Goal: Task Accomplishment & Management: Manage account settings

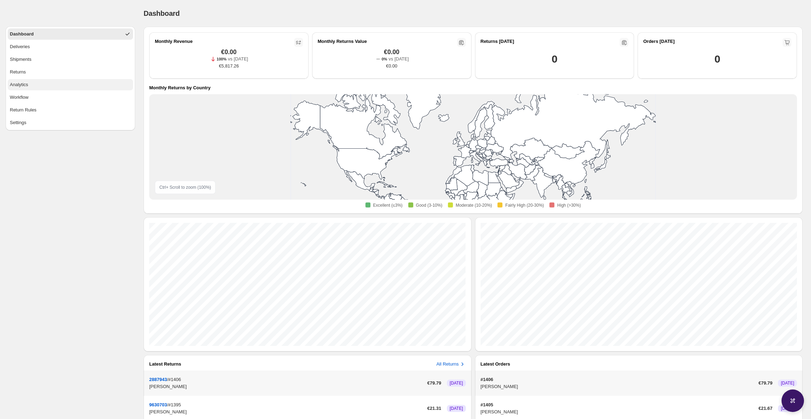
click at [64, 85] on button "Analytics" at bounding box center [70, 84] width 125 height 11
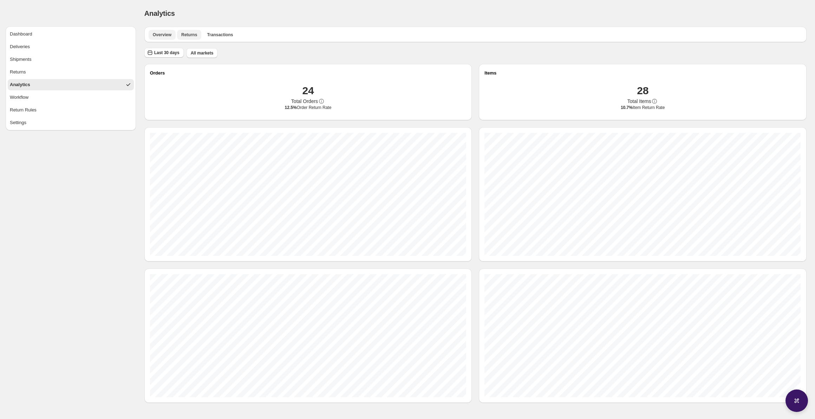
click at [188, 33] on span "Returns" at bounding box center [189, 35] width 16 height 6
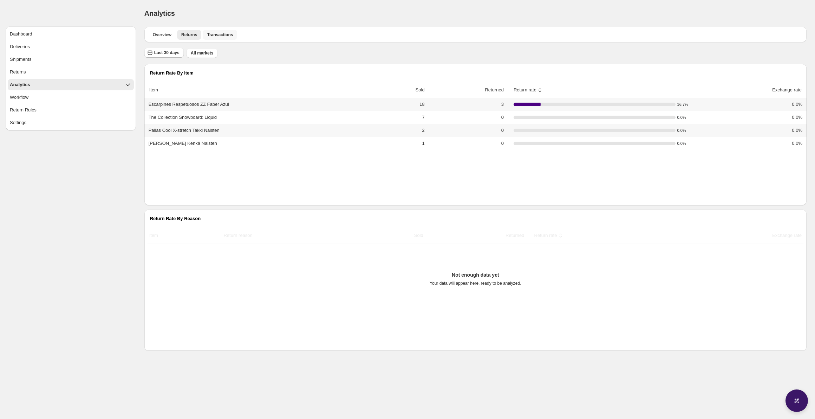
click at [217, 31] on button "Transactions" at bounding box center [220, 35] width 34 height 10
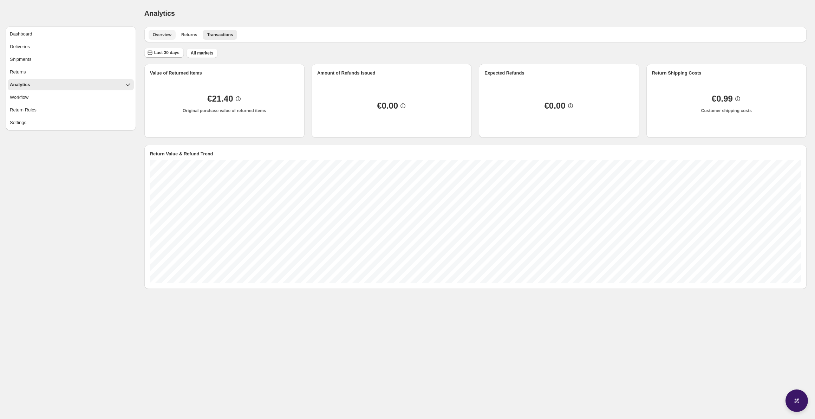
click at [159, 33] on span "Overview" at bounding box center [162, 35] width 19 height 6
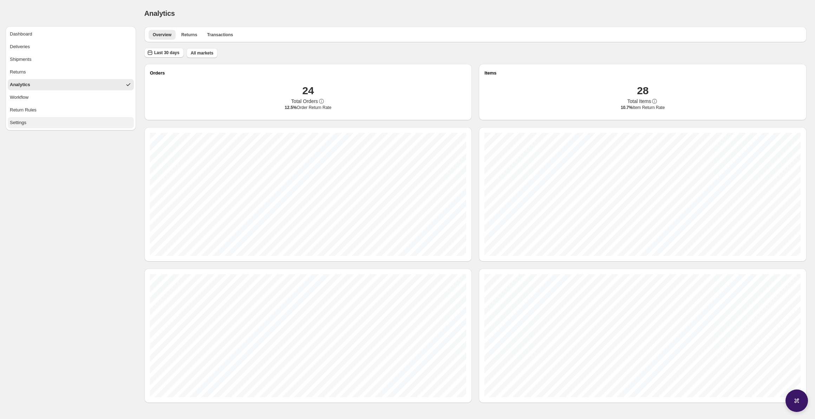
click at [85, 122] on button "Settings" at bounding box center [71, 122] width 126 height 11
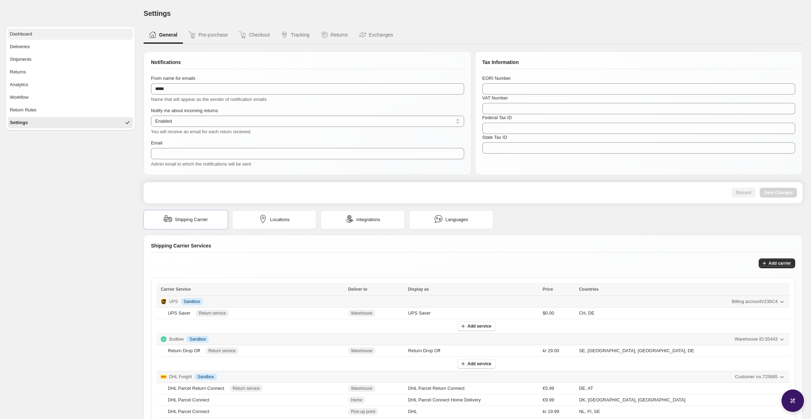
click at [54, 40] on ul "Dashboard Deliveries Shipments Returns Analytics Workflow Return Rules Settings" at bounding box center [70, 78] width 125 height 100
click at [67, 28] on ul "Dashboard Deliveries Shipments Returns Analytics Workflow Return Rules Settings" at bounding box center [71, 78] width 130 height 104
drag, startPoint x: 68, startPoint y: 36, endPoint x: 76, endPoint y: 37, distance: 7.8
click at [68, 35] on button "Dashboard" at bounding box center [70, 33] width 125 height 11
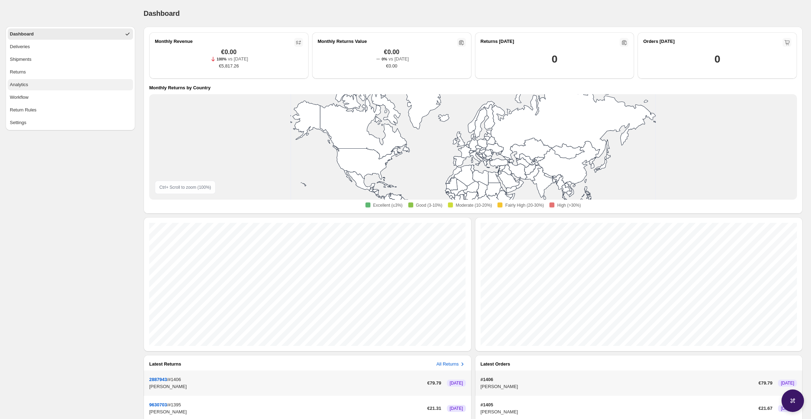
click at [66, 84] on button "Analytics" at bounding box center [70, 84] width 125 height 11
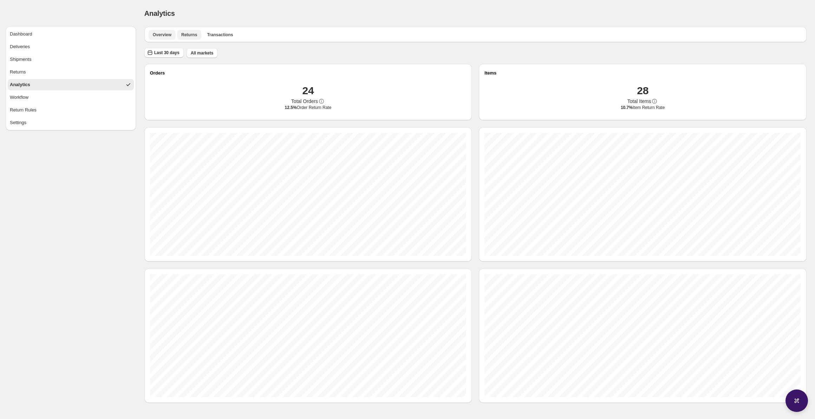
click at [193, 36] on span "Returns" at bounding box center [189, 35] width 16 height 6
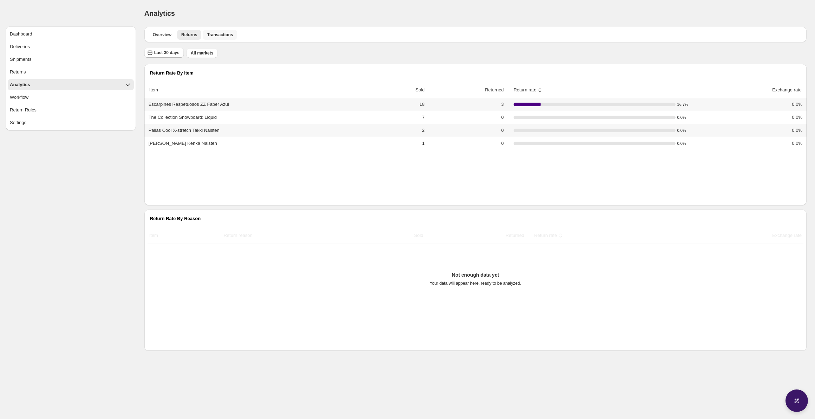
click at [218, 32] on span "Transactions" at bounding box center [220, 35] width 26 height 6
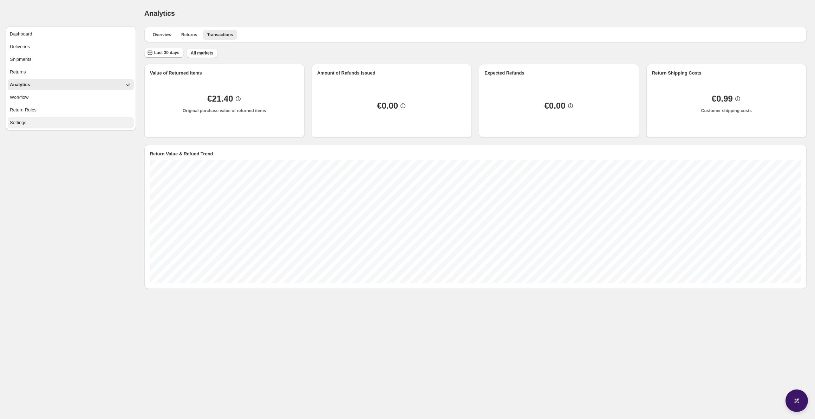
click at [30, 126] on button "Settings" at bounding box center [71, 122] width 126 height 11
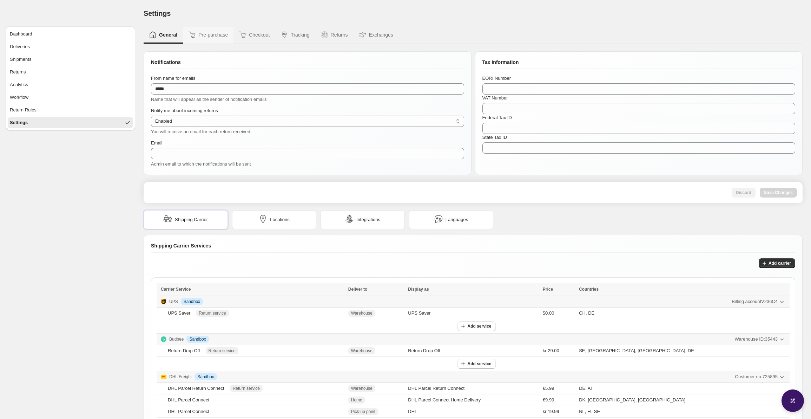
click at [206, 36] on button "Pre-purchase" at bounding box center [208, 35] width 51 height 17
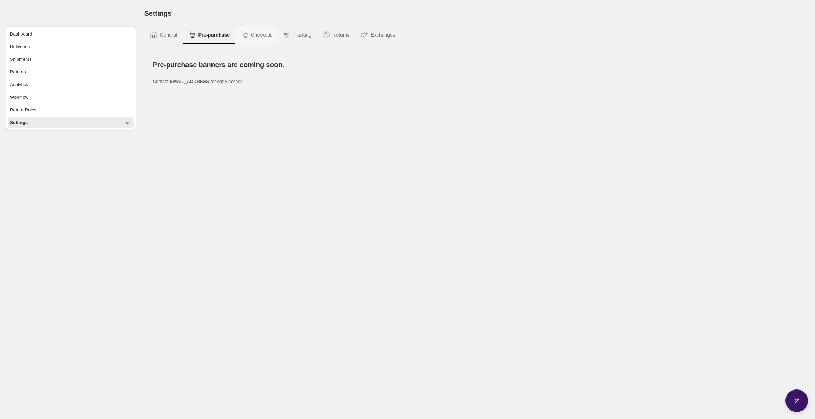
click at [262, 35] on button "Checkout" at bounding box center [256, 35] width 42 height 17
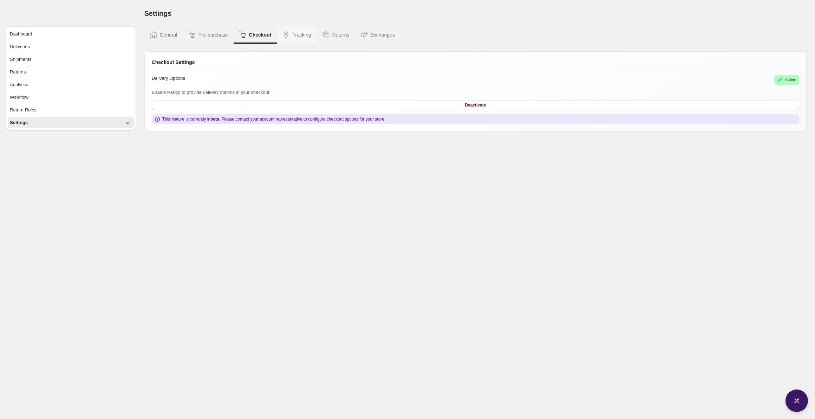
click at [295, 35] on button "Tracking" at bounding box center [297, 35] width 40 height 17
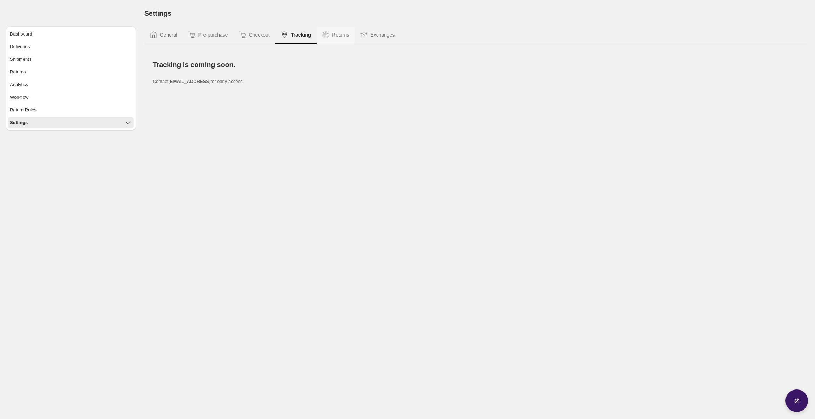
click at [344, 35] on button "Returns" at bounding box center [335, 35] width 38 height 17
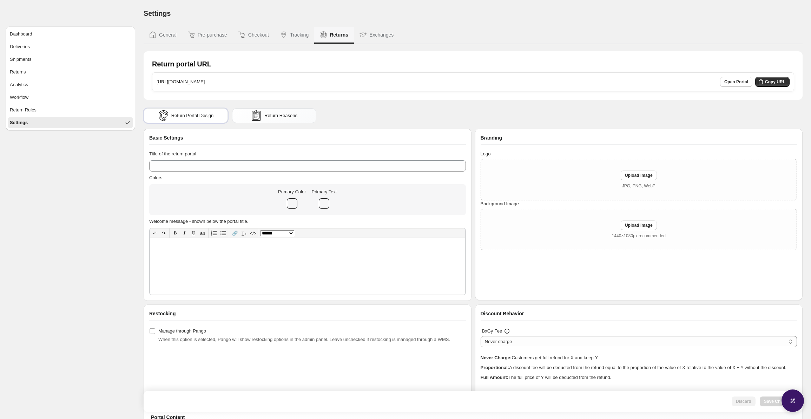
type input "**********"
select select "**********"
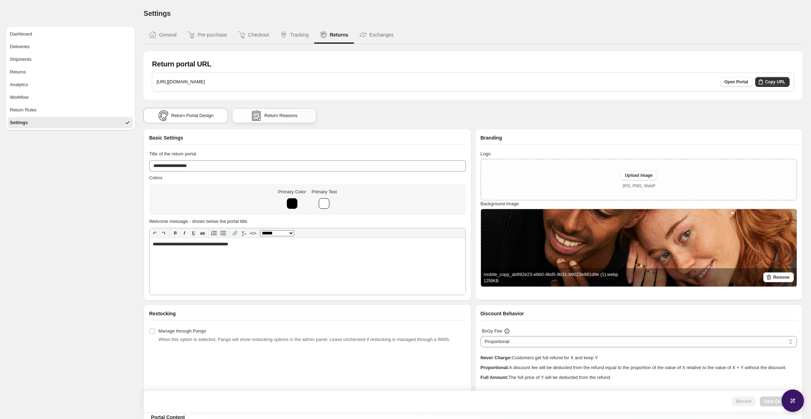
click at [257, 119] on img at bounding box center [256, 115] width 11 height 11
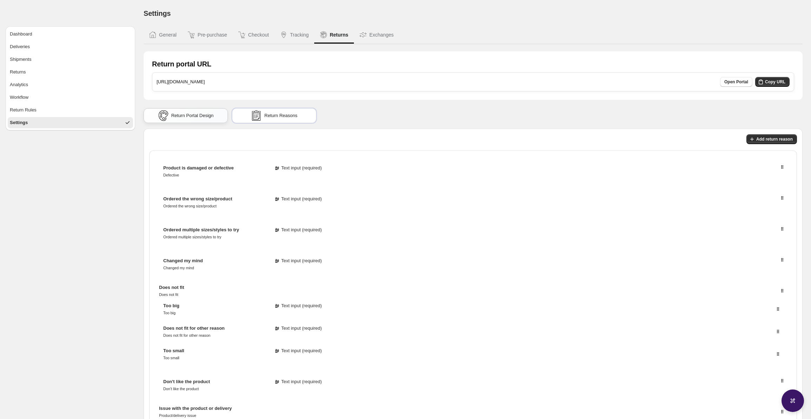
click at [183, 117] on span "Return Portal Design" at bounding box center [192, 115] width 42 height 7
select select "**********"
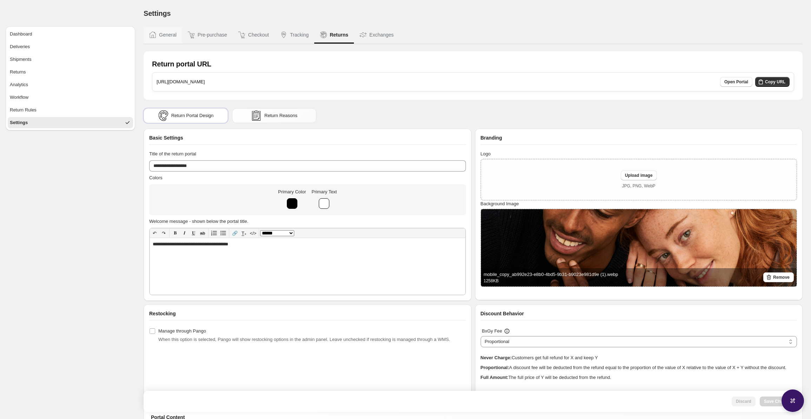
click at [164, 39] on button "General" at bounding box center [163, 35] width 39 height 17
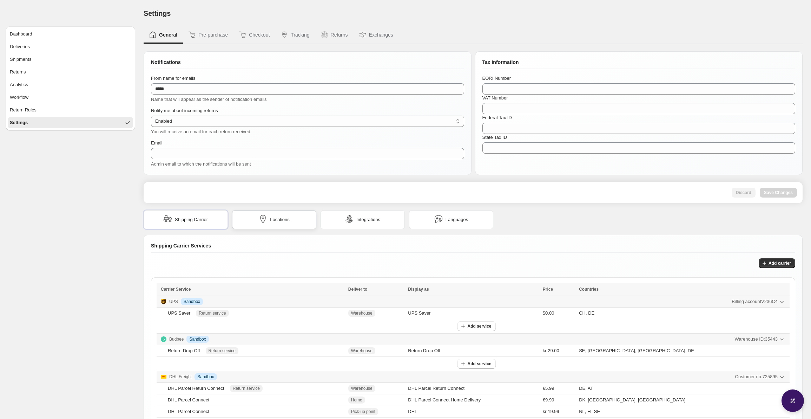
click at [250, 218] on div "Locations" at bounding box center [274, 219] width 84 height 19
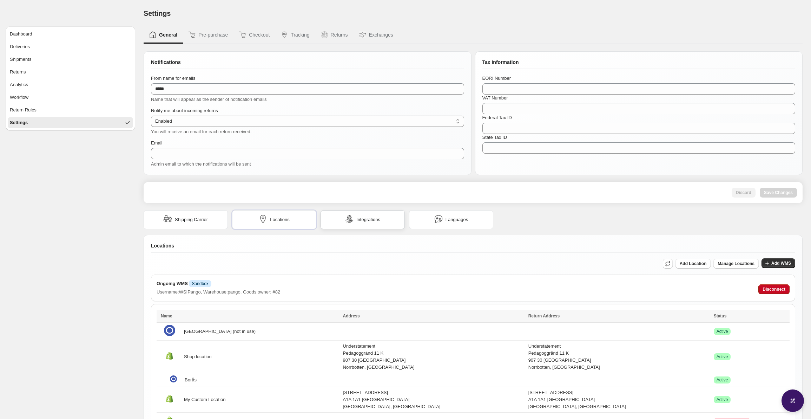
click at [350, 221] on img at bounding box center [349, 219] width 8 height 8
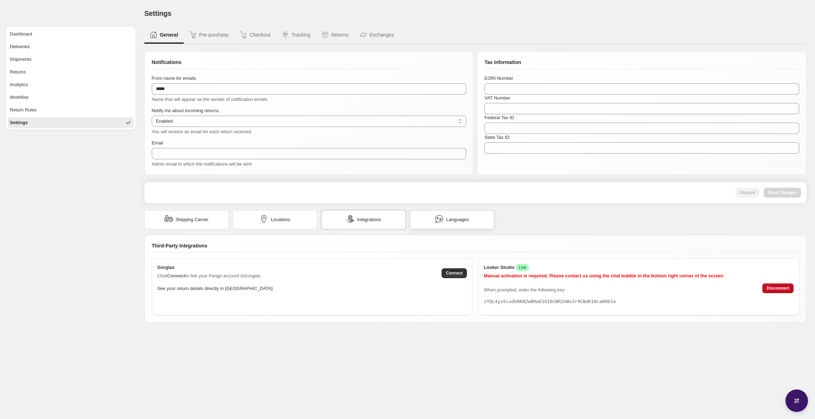
drag, startPoint x: 467, startPoint y: 220, endPoint x: 463, endPoint y: 218, distance: 4.7
click at [467, 220] on span "Languages" at bounding box center [457, 219] width 22 height 7
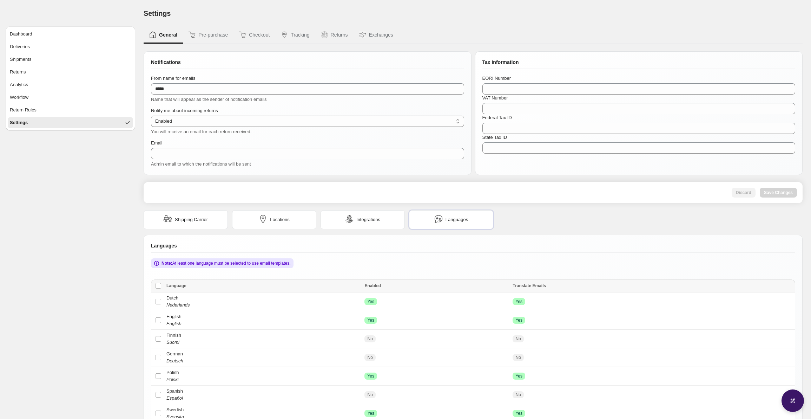
click at [163, 37] on button "General" at bounding box center [163, 35] width 39 height 17
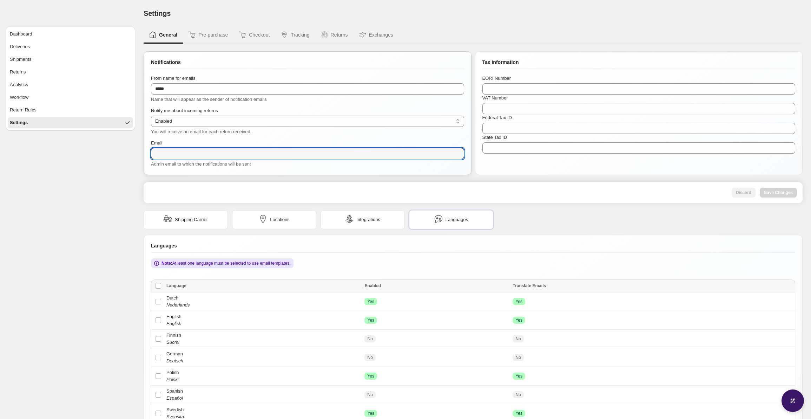
drag, startPoint x: 194, startPoint y: 155, endPoint x: 197, endPoint y: 140, distance: 15.6
click at [195, 154] on input "Email" at bounding box center [307, 153] width 313 height 11
click at [208, 126] on select "******* ********" at bounding box center [307, 121] width 313 height 11
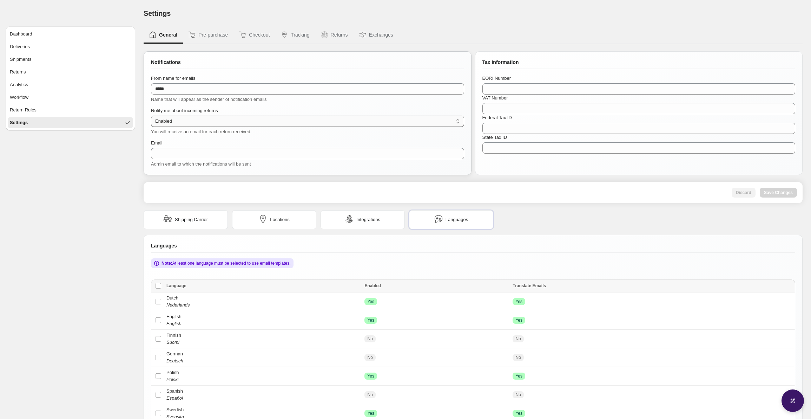
click at [151, 116] on select "******* ********" at bounding box center [307, 121] width 313 height 11
click at [751, 193] on span "Discard" at bounding box center [743, 193] width 15 height 6
select select "***"
